Goal: Task Accomplishment & Management: Complete application form

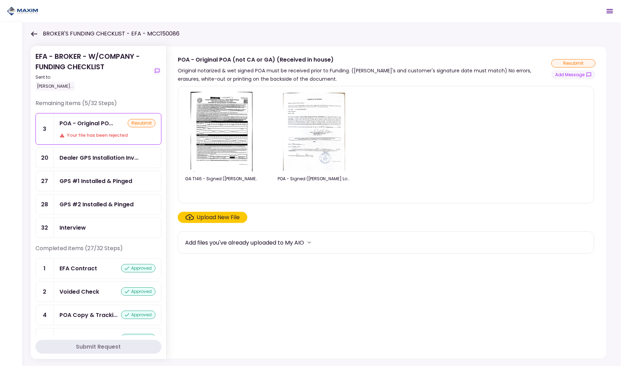
click at [38, 32] on div "BROKER'S FUNDING CHECKLIST - EFA - MCC150086" at bounding box center [105, 34] width 149 height 8
click at [32, 32] on icon at bounding box center [34, 33] width 7 height 5
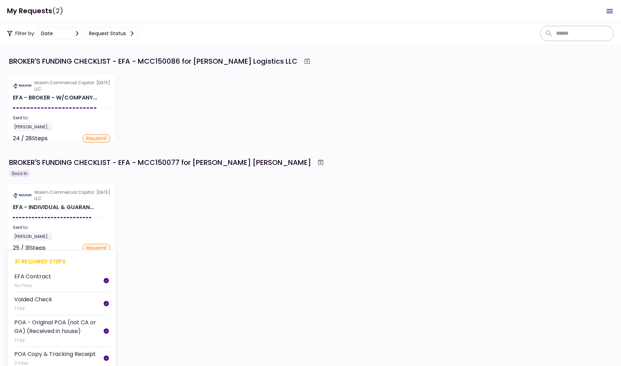
click at [104, 209] on div "EFA - INDIVIDUAL & GUARAN..." at bounding box center [61, 207] width 97 height 8
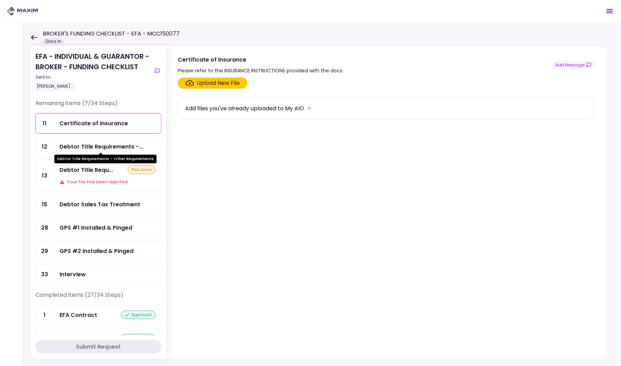
click at [94, 142] on div "Debtor Title Requirements -..." at bounding box center [101, 146] width 84 height 9
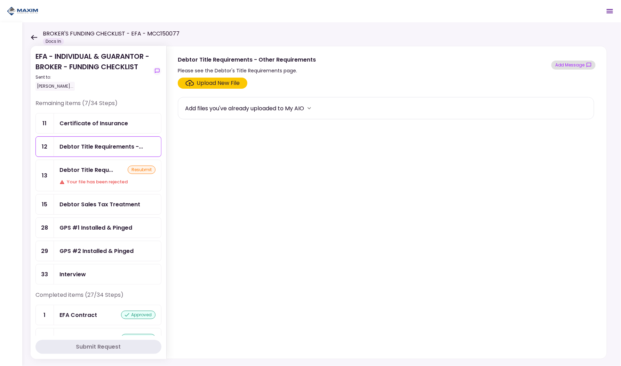
click at [571, 64] on button "Add Message" at bounding box center [573, 65] width 44 height 9
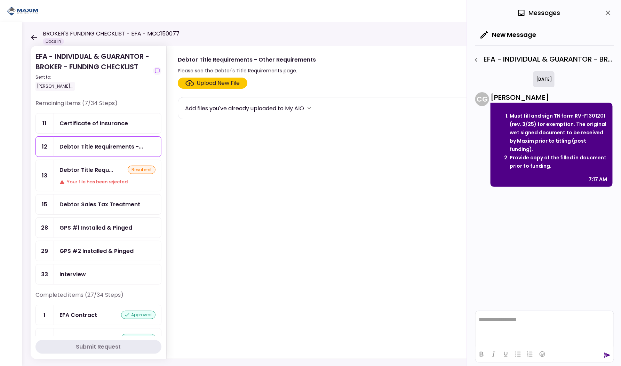
click at [239, 84] on div "Upload New File" at bounding box center [218, 83] width 43 height 8
click at [0, 0] on input "Upload New File" at bounding box center [0, 0] width 0 height 0
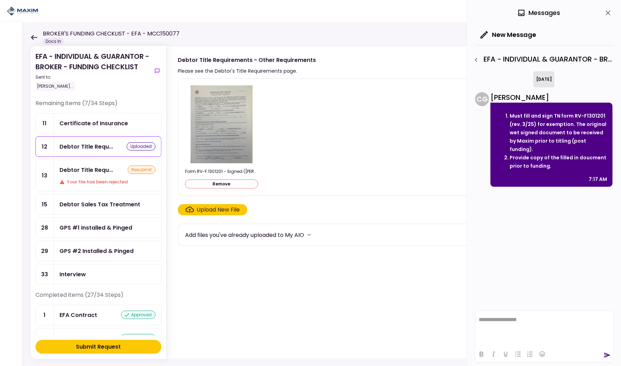
click at [217, 211] on div "Upload New File" at bounding box center [218, 210] width 43 height 8
click at [0, 0] on input "Upload New File" at bounding box center [0, 0] width 0 height 0
click at [93, 166] on div "Debtor Title Requ..." at bounding box center [86, 170] width 54 height 9
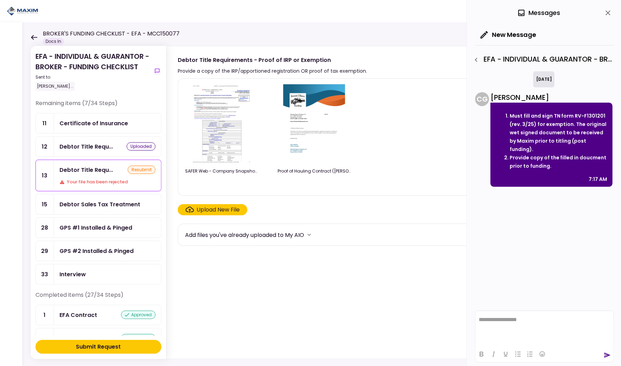
click at [606, 15] on icon "close" at bounding box center [608, 13] width 8 height 8
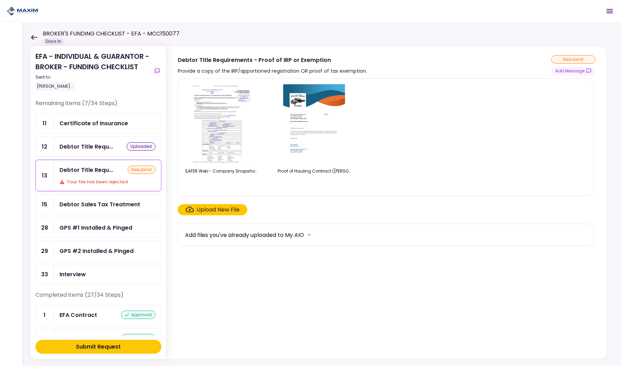
click at [103, 204] on div "Debtor Sales Tax Treatment" at bounding box center [99, 204] width 81 height 9
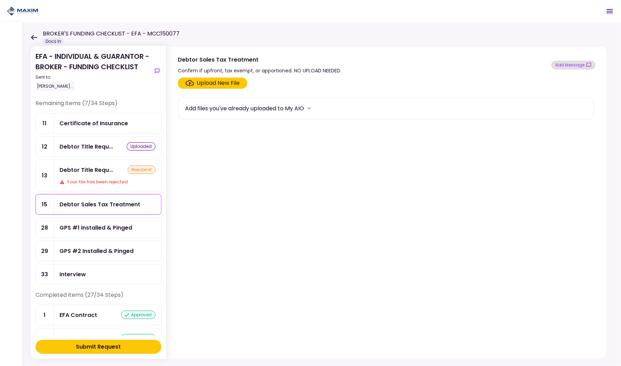
click at [580, 64] on button "Add Message" at bounding box center [573, 65] width 44 height 9
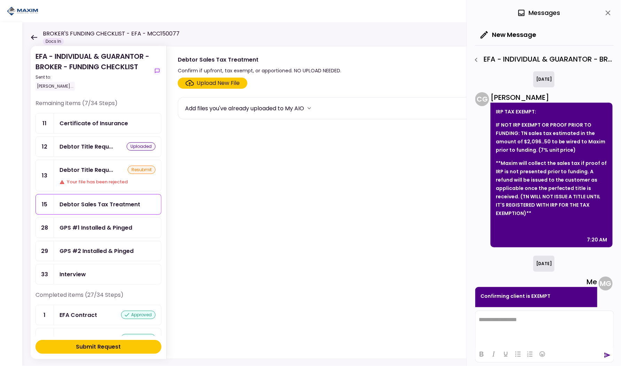
scroll to position [12, 0]
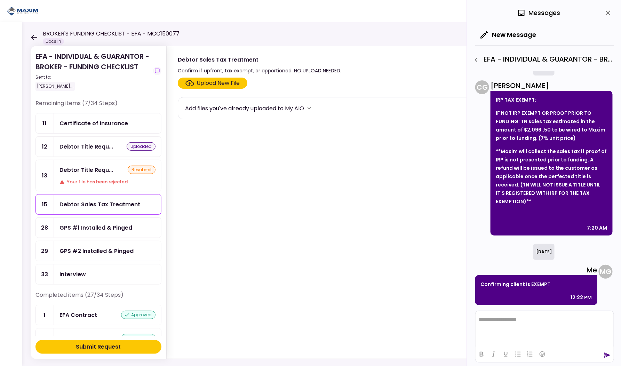
click at [90, 171] on div "Debtor Title Requ..." at bounding box center [86, 170] width 54 height 9
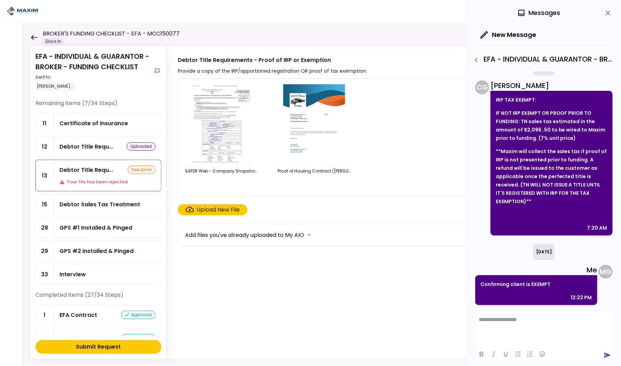
click at [612, 11] on icon "close" at bounding box center [608, 13] width 8 height 8
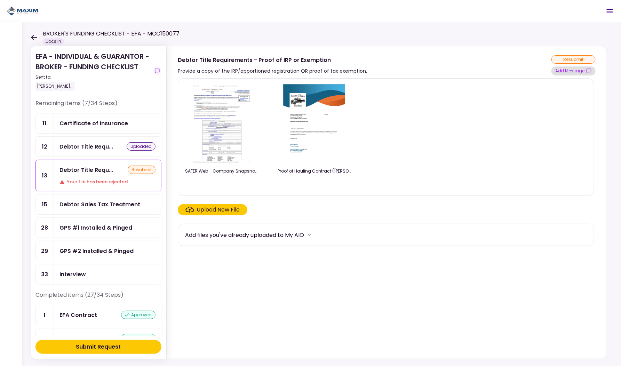
click at [578, 70] on button "Add Message" at bounding box center [573, 70] width 44 height 9
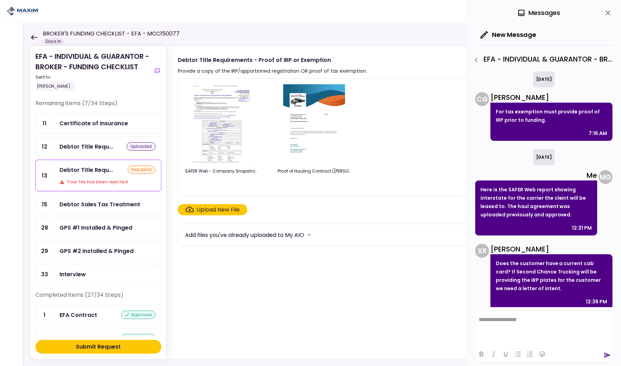
scroll to position [168, 0]
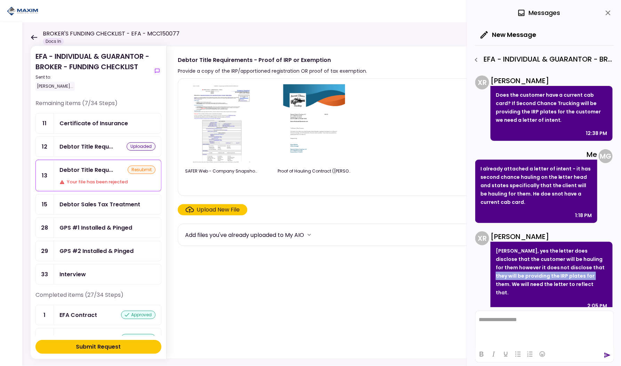
drag, startPoint x: 565, startPoint y: 266, endPoint x: 556, endPoint y: 272, distance: 10.9
click at [556, 272] on p "[PERSON_NAME], yes the letter does disclose that the customer will be hauling f…" at bounding box center [552, 272] width 112 height 50
click at [96, 203] on div "Debtor Sales Tax Treatment" at bounding box center [99, 204] width 81 height 9
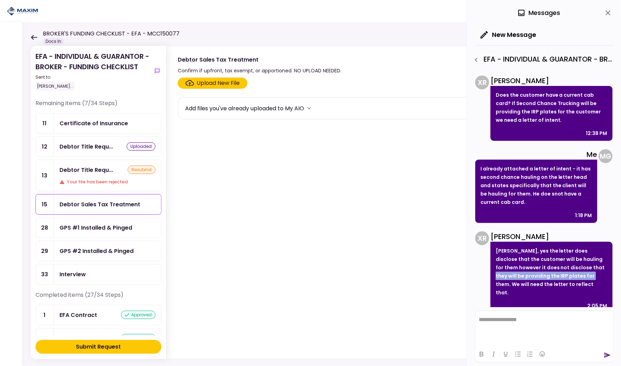
click at [220, 81] on div "Upload New File" at bounding box center [218, 83] width 43 height 8
click at [0, 0] on input "Upload New File" at bounding box center [0, 0] width 0 height 0
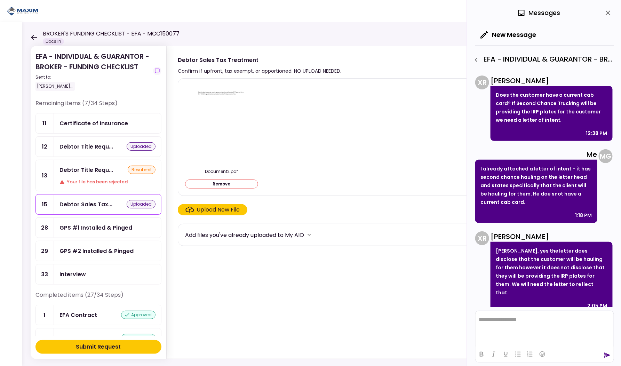
click at [98, 350] on div "Submit Request" at bounding box center [98, 347] width 45 height 8
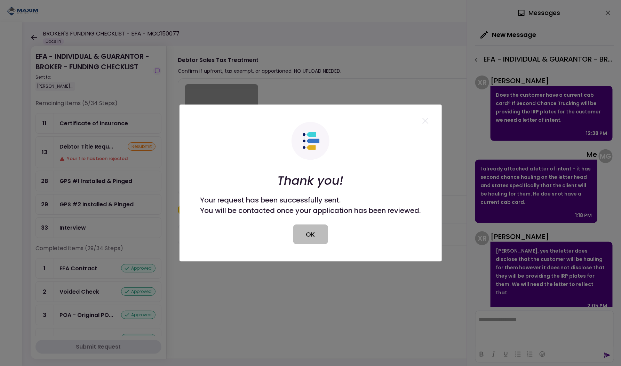
click at [317, 229] on button "OK" at bounding box center [310, 234] width 35 height 19
